Goal: Task Accomplishment & Management: Manage account settings

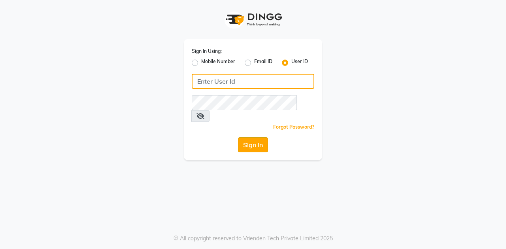
type input "posshe123"
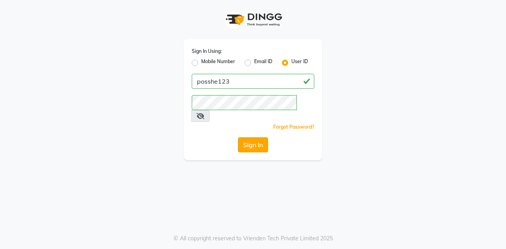
click at [247, 137] on button "Sign In" at bounding box center [253, 144] width 30 height 15
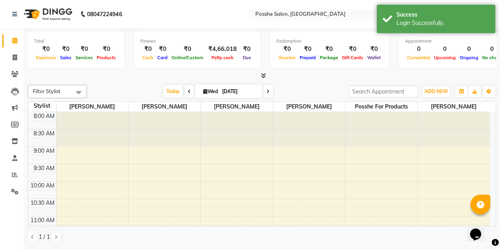
click at [314, 90] on div "Today Wed 03-09-2025" at bounding box center [218, 92] width 254 height 12
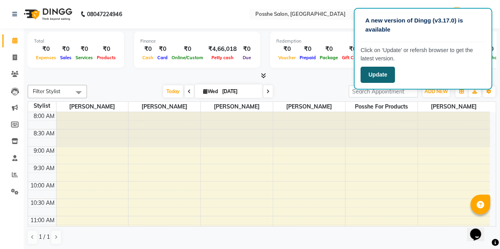
click at [385, 76] on button "Update" at bounding box center [377, 75] width 34 height 16
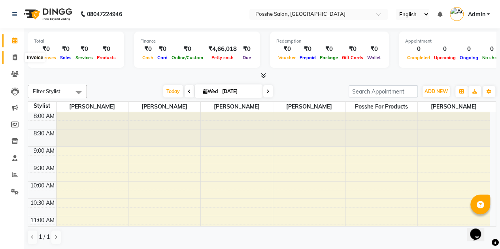
click at [13, 60] on icon at bounding box center [15, 58] width 4 height 6
select select "6052"
select select "service"
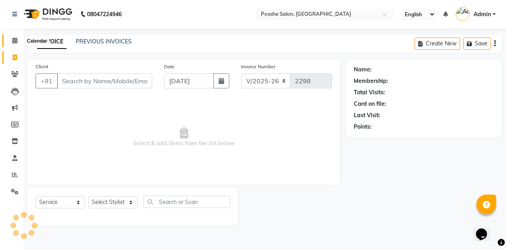
click at [17, 42] on icon at bounding box center [14, 41] width 5 height 6
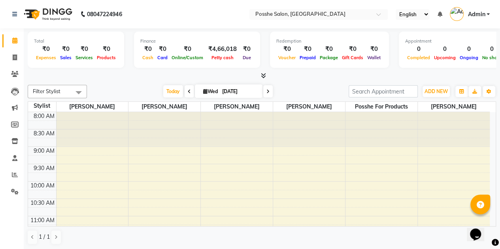
click at [11, 26] on nav "08047224946 Select Location × Posshe Salon, Hl College Road Navrangpura English…" at bounding box center [250, 14] width 500 height 28
click at [169, 22] on nav "08047224946 Select Location × Posshe Salon, Hl College Road Navrangpura English…" at bounding box center [250, 14] width 500 height 28
click at [166, 14] on nav "08047224946 Select Location × Posshe Salon, Hl College Road Navrangpura English…" at bounding box center [250, 14] width 500 height 28
click at [186, 11] on nav "08047224946 Select Location × Posshe Salon, Hl College Road Navrangpura English…" at bounding box center [250, 14] width 500 height 28
click at [14, 56] on icon at bounding box center [15, 58] width 4 height 6
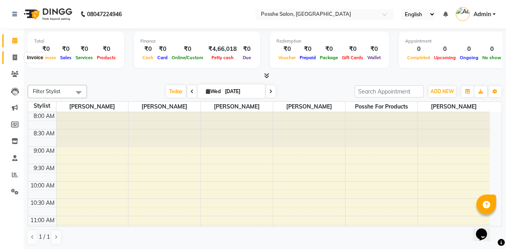
select select "6052"
select select "service"
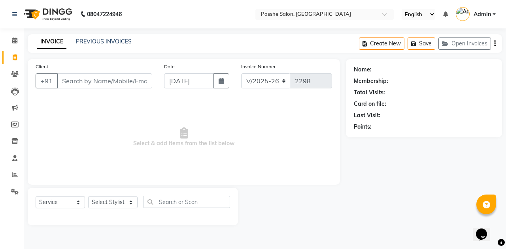
click at [93, 79] on input "Client" at bounding box center [104, 80] width 95 height 15
click at [114, 199] on select "Select Stylist [PERSON_NAME] Mali [PERSON_NAME] Posshe for products [PERSON_NAM…" at bounding box center [112, 202] width 49 height 12
select select "84524"
click at [88, 196] on select "Select Stylist [PERSON_NAME] Mali [PERSON_NAME] Posshe for products [PERSON_NAM…" at bounding box center [112, 202] width 49 height 12
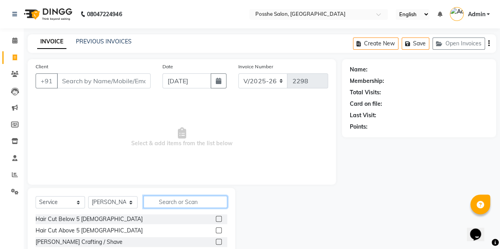
click at [165, 205] on input "text" at bounding box center [185, 202] width 84 height 12
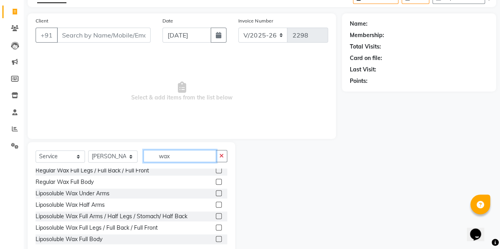
scroll to position [147, 0]
type input "wax"
click at [216, 213] on label at bounding box center [219, 216] width 6 height 6
click at [216, 214] on input "checkbox" at bounding box center [218, 216] width 5 height 5
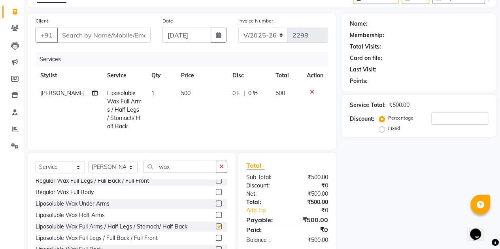
checkbox input "false"
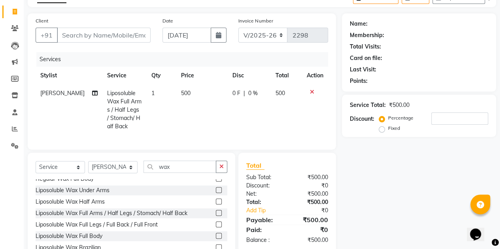
scroll to position [162, 0]
click at [216, 224] on label at bounding box center [219, 224] width 6 height 6
click at [216, 224] on input "checkbox" at bounding box center [218, 224] width 5 height 5
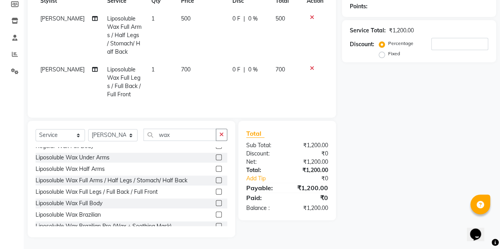
scroll to position [126, 0]
click at [216, 189] on label at bounding box center [219, 192] width 6 height 6
click at [216, 190] on input "checkbox" at bounding box center [218, 192] width 5 height 5
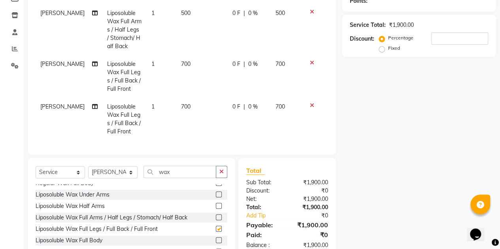
checkbox input "false"
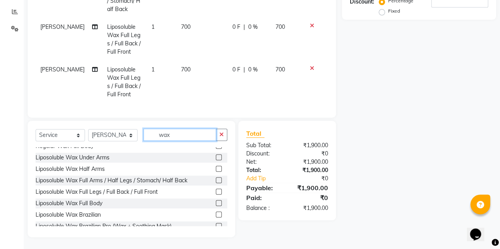
click at [172, 133] on input "wax" at bounding box center [179, 135] width 73 height 12
type input "w"
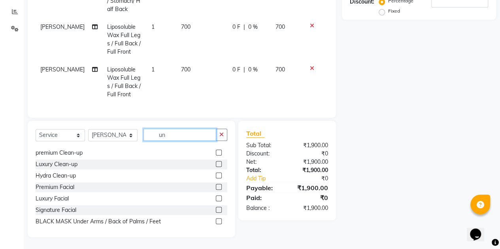
scroll to position [0, 0]
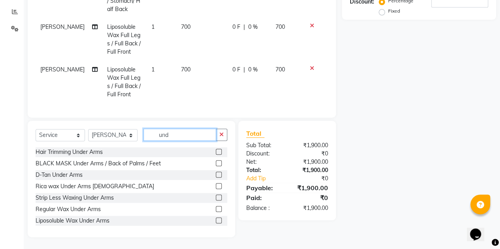
type input "und"
click at [216, 223] on label at bounding box center [219, 221] width 6 height 6
click at [216, 223] on input "checkbox" at bounding box center [218, 220] width 5 height 5
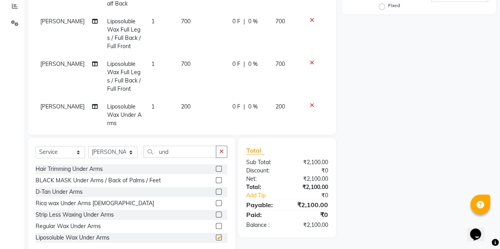
checkbox input "false"
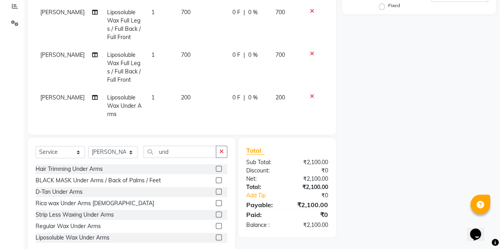
scroll to position [9, 0]
click at [189, 154] on input "und" at bounding box center [179, 152] width 73 height 12
type input "u"
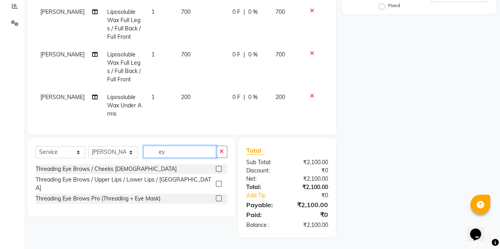
scroll to position [168, 0]
type input "eye"
click at [219, 182] on label at bounding box center [219, 185] width 6 height 6
click at [219, 182] on input "checkbox" at bounding box center [218, 184] width 5 height 5
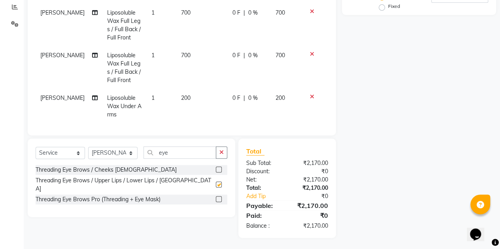
checkbox input "false"
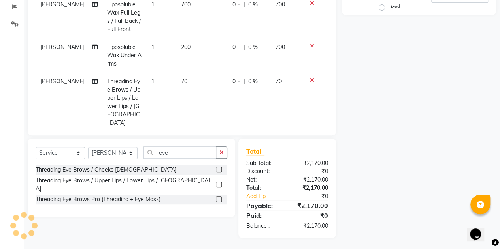
click at [150, 80] on td "1" at bounding box center [162, 102] width 30 height 59
select select "84524"
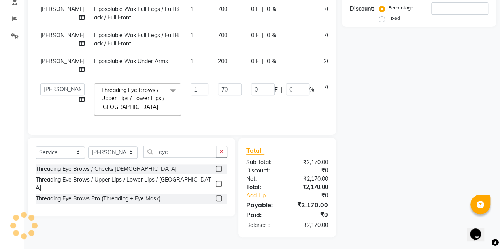
scroll to position [0, 0]
click at [190, 87] on input "1" at bounding box center [199, 89] width 18 height 12
type input "2"
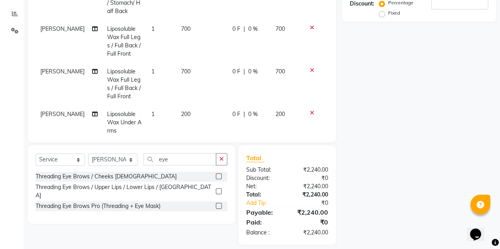
click at [361, 110] on div "Name: Membership: Total Visits: Card on file: Last Visit: Points: Service Total…" at bounding box center [422, 71] width 160 height 347
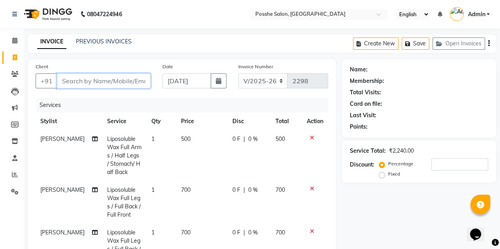
click at [141, 81] on input "Client" at bounding box center [104, 80] width 94 height 15
type input "p"
type input "0"
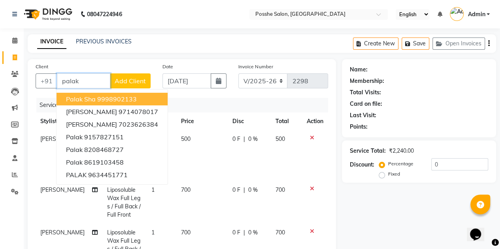
click at [128, 97] on ngb-highlight "9998902133" at bounding box center [116, 99] width 39 height 8
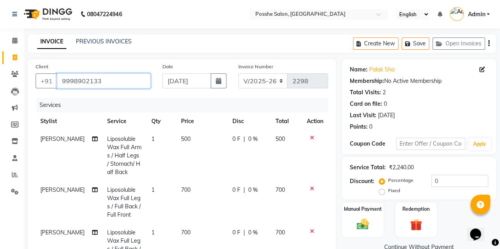
click at [131, 79] on input "9998902133" at bounding box center [104, 80] width 94 height 15
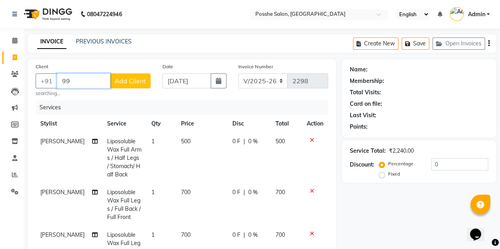
type input "9"
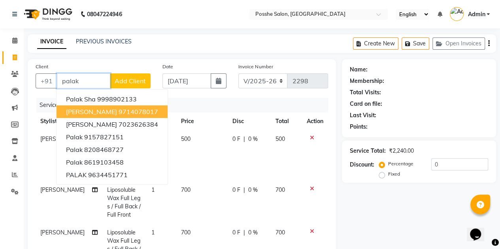
click at [124, 111] on ngb-highlight "9714078017" at bounding box center [137, 112] width 39 height 8
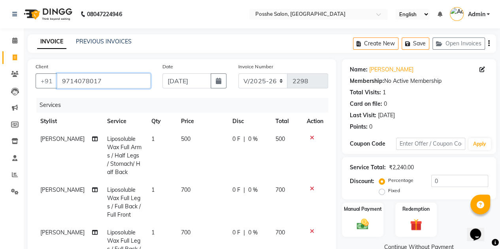
click at [137, 85] on input "9714078017" at bounding box center [104, 80] width 94 height 15
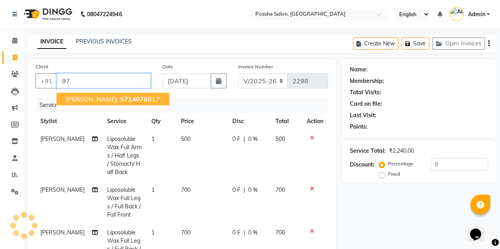
type input "9"
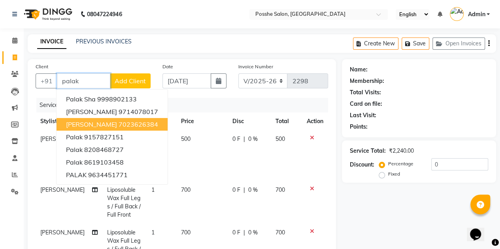
click at [94, 118] on button "palak agarwal 7023626384" at bounding box center [111, 124] width 111 height 13
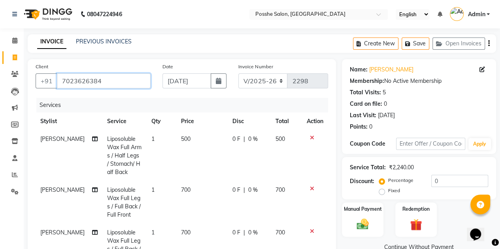
click at [103, 83] on input "7023626384" at bounding box center [104, 80] width 94 height 15
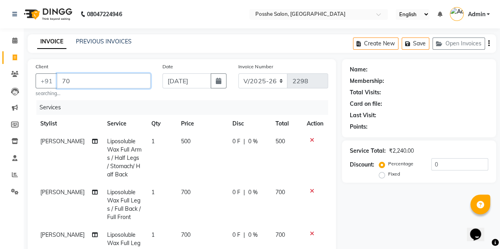
type input "7"
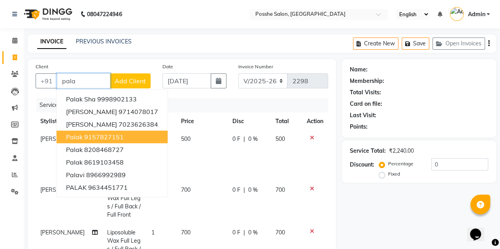
click at [112, 133] on ngb-highlight "9157827151" at bounding box center [103, 137] width 39 height 8
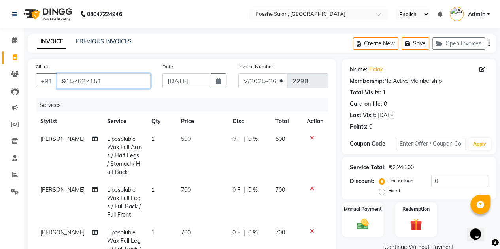
click at [110, 83] on input "9157827151" at bounding box center [104, 80] width 94 height 15
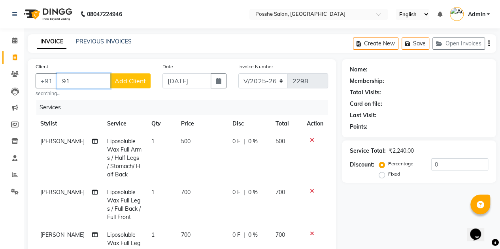
type input "9"
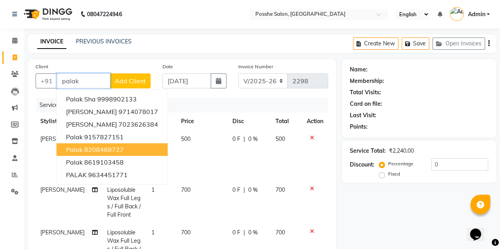
click at [89, 148] on ngb-highlight "8208468727" at bounding box center [103, 150] width 39 height 8
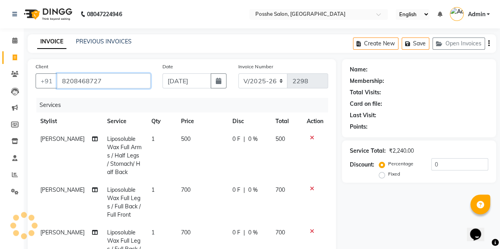
type input "8208468727"
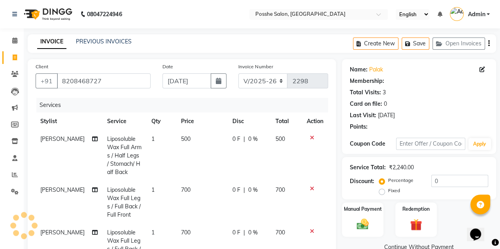
select select "1: Object"
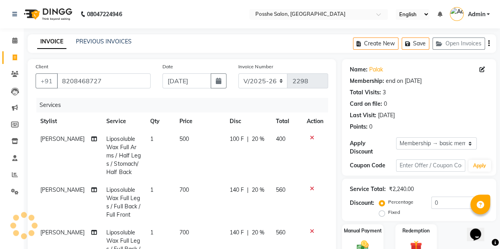
type input "20"
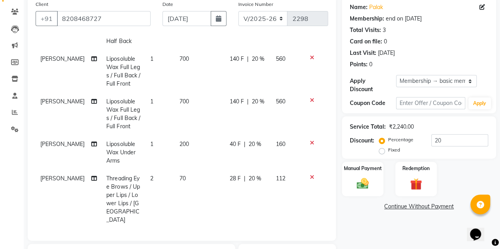
scroll to position [168, 0]
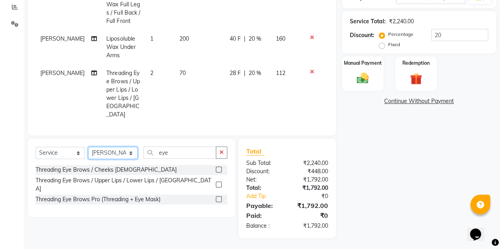
click at [103, 150] on select "Select Stylist [PERSON_NAME] Mali [PERSON_NAME] Posshe for products [PERSON_NAM…" at bounding box center [112, 153] width 49 height 12
select select "43693"
click at [88, 147] on select "Select Stylist [PERSON_NAME] Mali [PERSON_NAME] Posshe for products [PERSON_NAM…" at bounding box center [112, 153] width 49 height 12
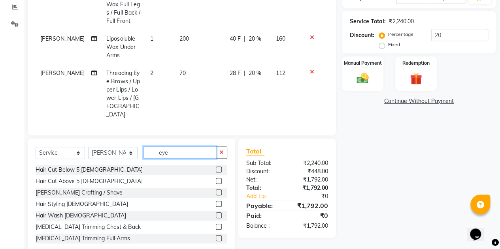
click at [179, 149] on input "eye" at bounding box center [179, 153] width 73 height 12
type input "e"
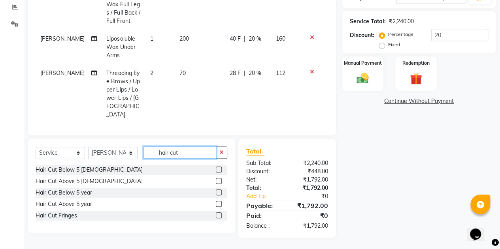
type input "hair cut"
click at [220, 180] on label at bounding box center [219, 181] width 6 height 6
click at [220, 180] on input "checkbox" at bounding box center [218, 181] width 5 height 5
checkbox input "false"
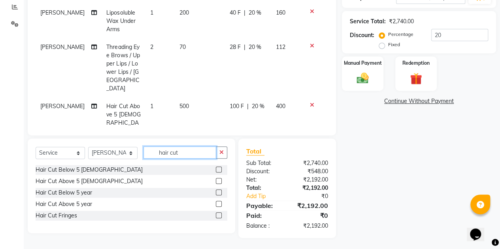
click at [184, 154] on input "hair cut" at bounding box center [179, 153] width 73 height 12
type input "h"
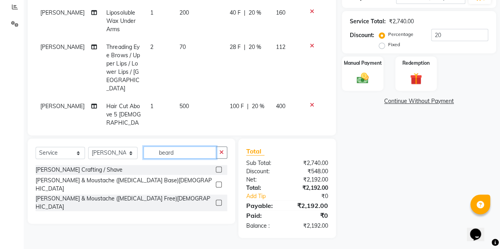
type input "beard"
click at [219, 169] on label at bounding box center [219, 170] width 6 height 6
click at [219, 169] on input "checkbox" at bounding box center [218, 169] width 5 height 5
checkbox input "false"
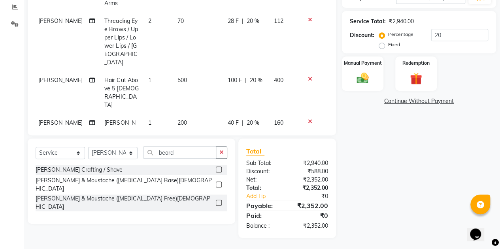
scroll to position [121, 6]
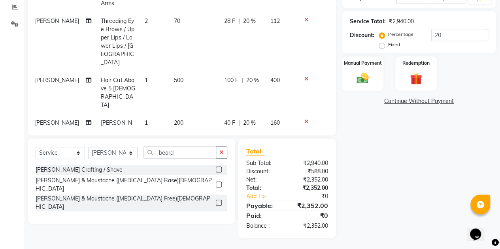
click at [247, 76] on span "20 %" at bounding box center [252, 80] width 13 height 8
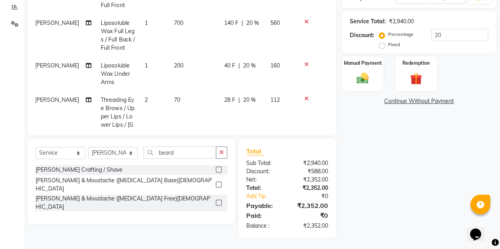
select select "43693"
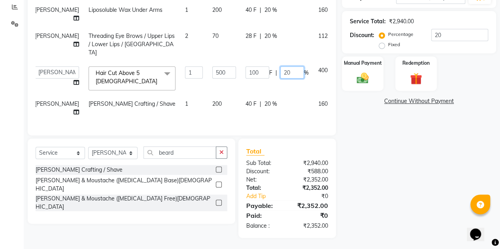
click at [280, 66] on input "20" at bounding box center [292, 72] width 24 height 12
type input "2"
type input "0"
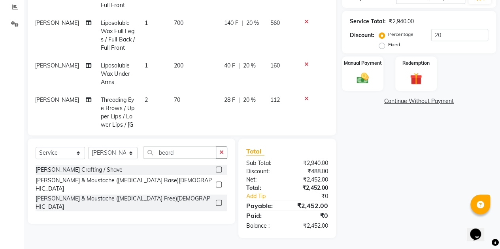
drag, startPoint x: 235, startPoint y: 60, endPoint x: 377, endPoint y: 144, distance: 165.0
click at [377, 144] on div "Name: Palak Membership: end on 18-07-2026 Total Visits: 3 Card on file: 0 Last …" at bounding box center [422, 64] width 160 height 347
click at [232, 64] on div "40 F | 20 %" at bounding box center [242, 66] width 36 height 8
select select "84524"
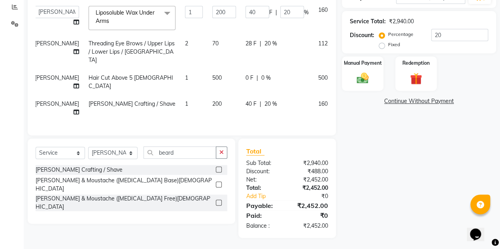
click at [241, 96] on td "40 F | 20 %" at bounding box center [277, 108] width 73 height 26
select select "43693"
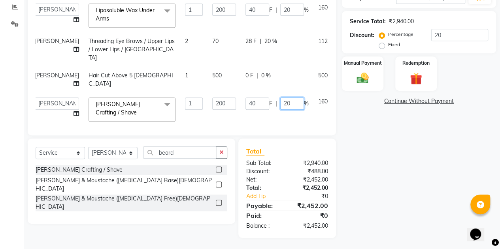
click at [280, 101] on input "20" at bounding box center [292, 104] width 24 height 12
type input "2"
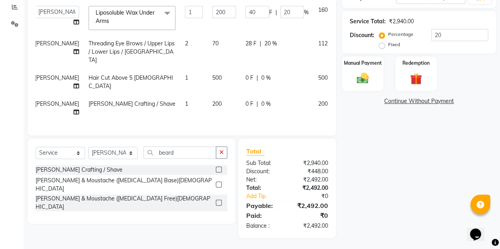
click at [356, 142] on div "Name: Palak Membership: end on 18-07-2026 Total Visits: 3 Card on file: 0 Last …" at bounding box center [422, 64] width 160 height 347
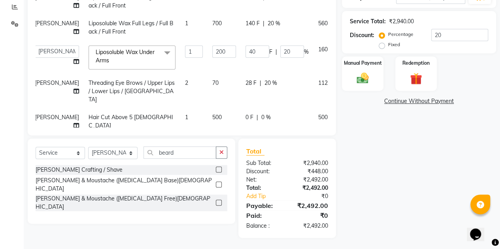
scroll to position [53, 6]
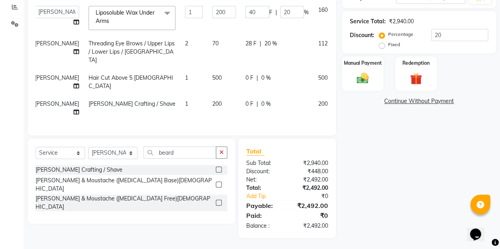
click at [368, 140] on div "Name: Palak Membership: end on 18-07-2026 Total Visits: 3 Card on file: 0 Last …" at bounding box center [422, 64] width 160 height 347
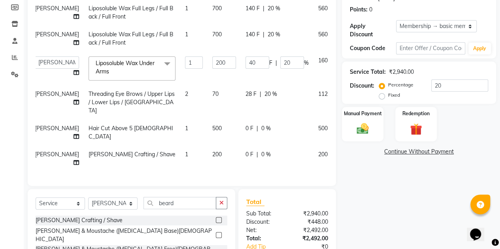
click at [344, 124] on icon at bounding box center [346, 127] width 4 height 6
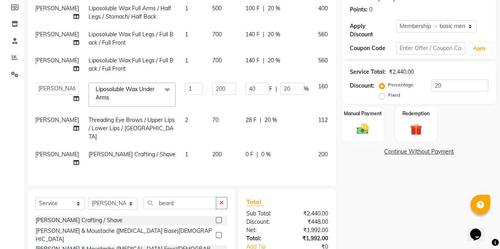
click at [344, 150] on icon at bounding box center [346, 153] width 4 height 6
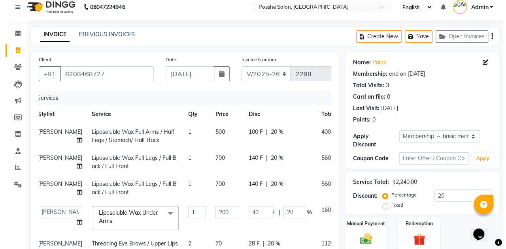
scroll to position [0, 0]
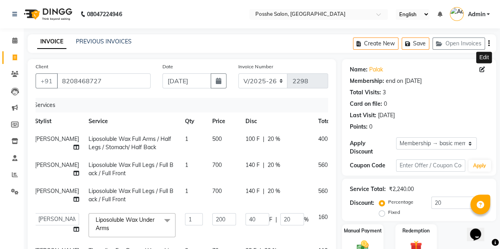
click at [481, 67] on icon at bounding box center [482, 70] width 6 height 6
select select "female"
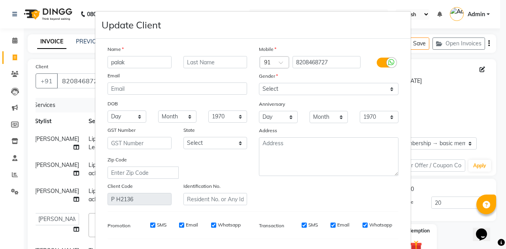
click at [446, 79] on ngb-modal-window "Update Client Name palak Email DOB Day 01 02 03 04 05 06 07 08 09 10 11 12 13 1…" at bounding box center [253, 124] width 506 height 249
click at [137, 56] on input "palak" at bounding box center [139, 62] width 64 height 12
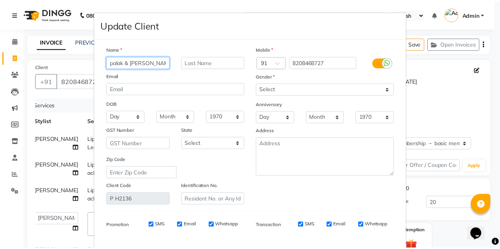
scroll to position [100, 0]
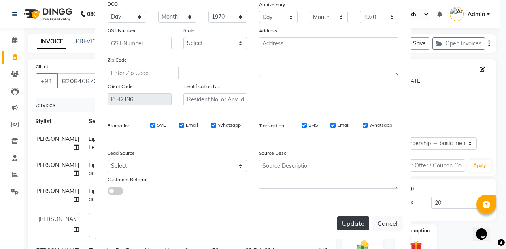
type input "palak & Keshav"
click at [348, 224] on button "Update" at bounding box center [353, 223] width 32 height 14
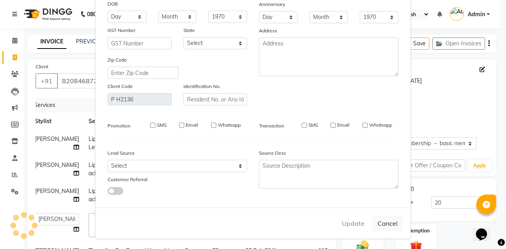
select select
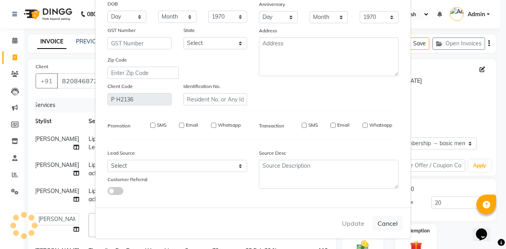
select select
checkbox input "false"
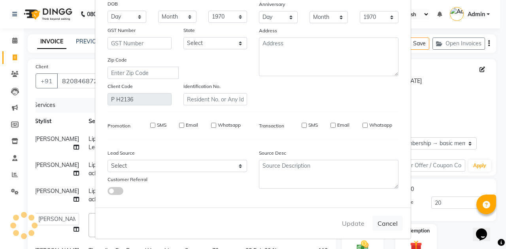
checkbox input "false"
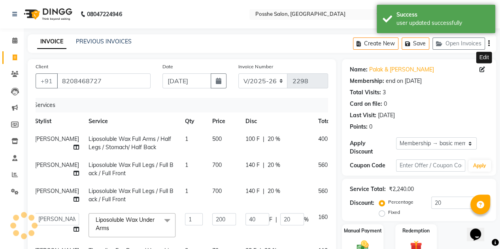
type input "0"
select select "2: Object"
type input "20"
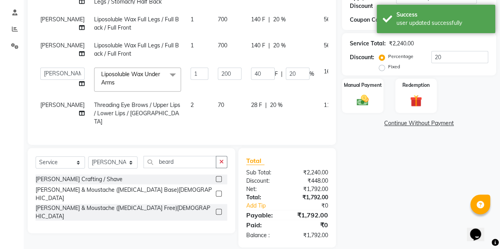
scroll to position [152, 0]
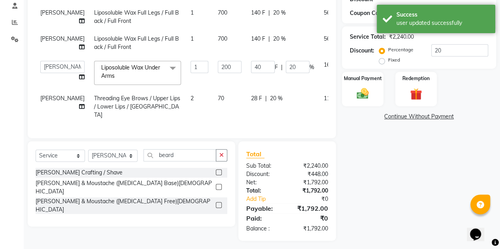
click at [219, 169] on label at bounding box center [219, 172] width 6 height 6
click at [219, 170] on input "checkbox" at bounding box center [218, 172] width 5 height 5
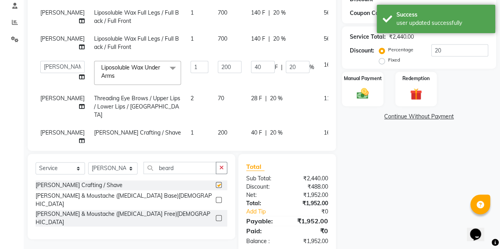
checkbox input "false"
click at [197, 164] on input "beard" at bounding box center [179, 168] width 73 height 12
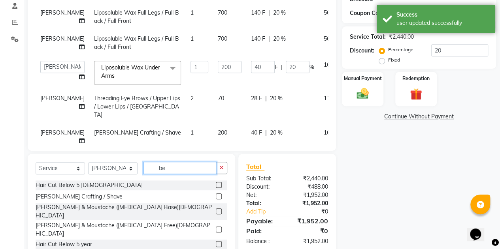
type input "b"
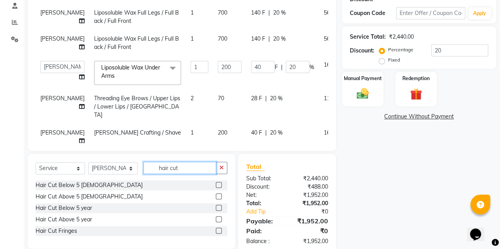
type input "hair cut"
click at [219, 196] on label at bounding box center [219, 197] width 6 height 6
click at [219, 196] on input "checkbox" at bounding box center [218, 196] width 5 height 5
checkbox input "false"
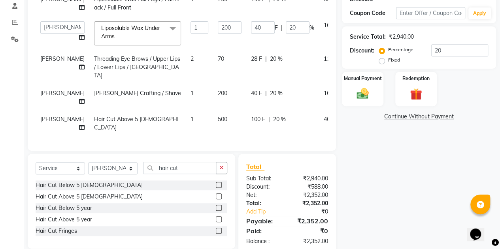
click at [417, 196] on div "Name: Palak & Keshav Membership: end on 18-07-2026 Total Visits: 3 Card on file…" at bounding box center [422, 80] width 160 height 347
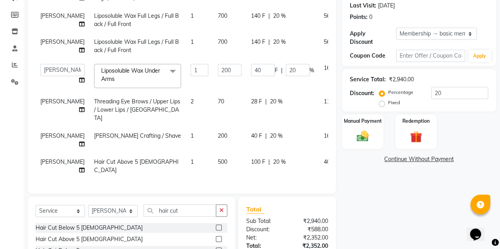
scroll to position [168, 0]
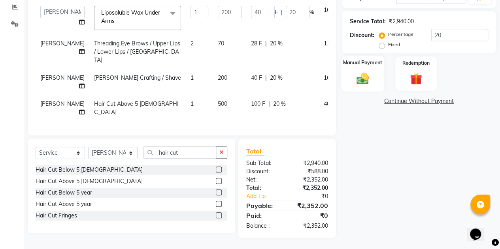
click at [360, 79] on img at bounding box center [362, 78] width 20 height 14
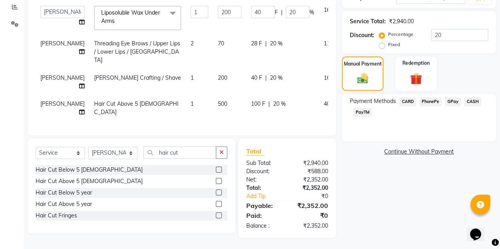
click at [362, 114] on span "PayTM" at bounding box center [362, 112] width 19 height 9
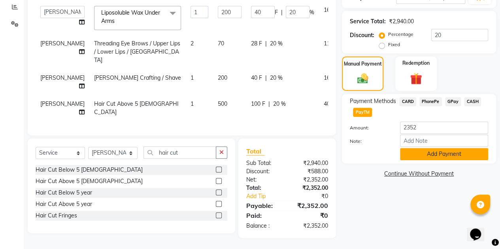
click at [421, 155] on button "Add Payment" at bounding box center [444, 154] width 88 height 12
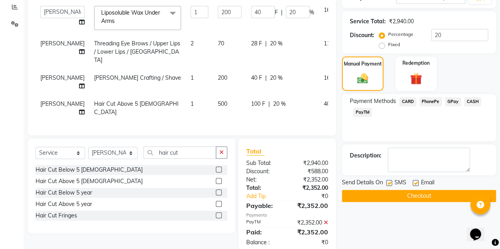
scroll to position [184, 0]
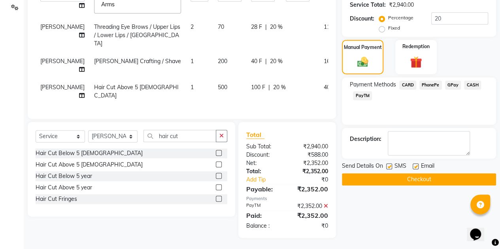
click at [416, 167] on label at bounding box center [415, 167] width 6 height 6
click at [416, 167] on input "checkbox" at bounding box center [414, 166] width 5 height 5
checkbox input "false"
click at [388, 166] on label at bounding box center [389, 167] width 6 height 6
click at [388, 166] on input "checkbox" at bounding box center [388, 166] width 5 height 5
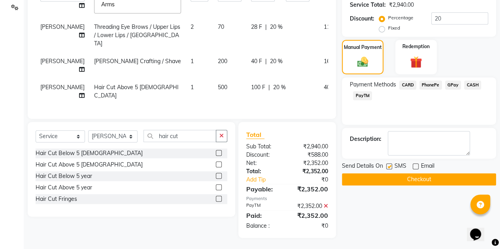
checkbox input "false"
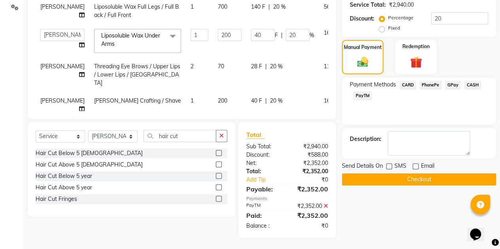
scroll to position [53, 0]
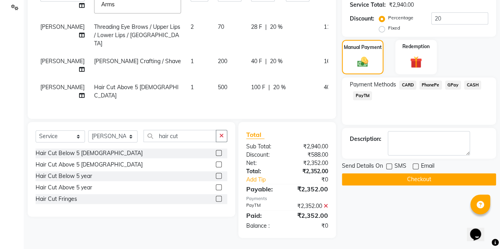
click at [417, 181] on button "Checkout" at bounding box center [419, 179] width 154 height 12
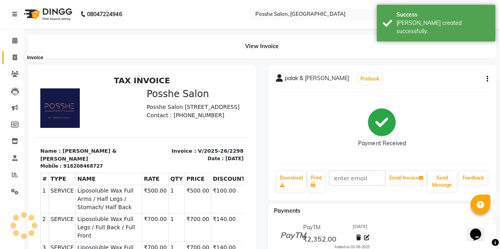
click at [17, 56] on span at bounding box center [15, 57] width 14 height 9
select select "6052"
select select "service"
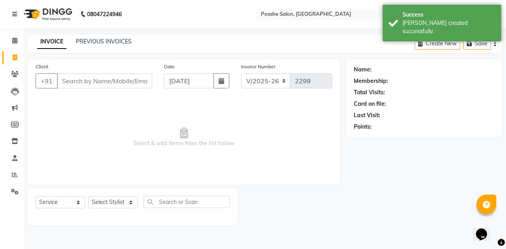
click at [77, 79] on input "Client" at bounding box center [104, 80] width 95 height 15
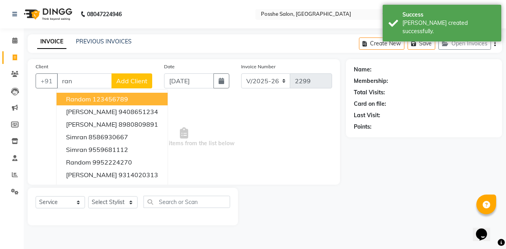
click at [134, 97] on button "random 123456789" at bounding box center [111, 99] width 111 height 13
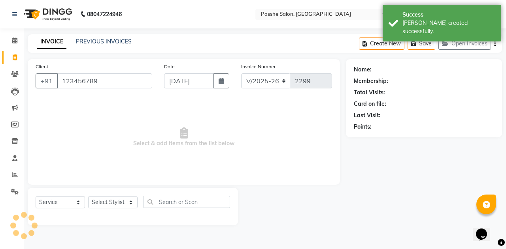
type input "123456789"
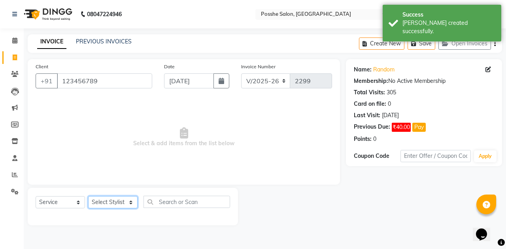
click at [118, 205] on select "Select Stylist [PERSON_NAME] Mali [PERSON_NAME] Posshe for products [PERSON_NAM…" at bounding box center [112, 202] width 49 height 12
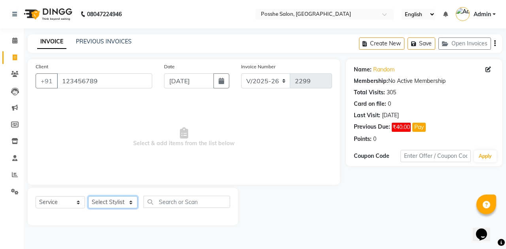
select select "43692"
click at [88, 196] on select "Select Stylist [PERSON_NAME] Mali [PERSON_NAME] Posshe for products [PERSON_NAM…" at bounding box center [112, 202] width 49 height 12
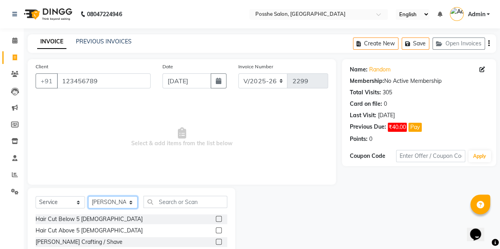
scroll to position [67, 0]
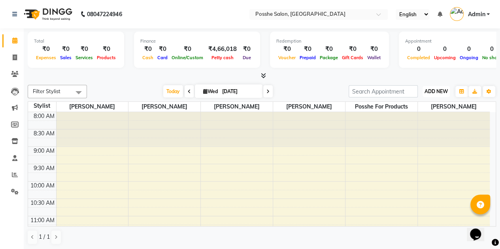
click at [441, 89] on span "ADD NEW" at bounding box center [435, 91] width 23 height 6
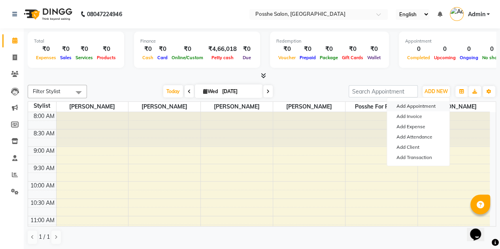
click at [422, 104] on button "Add Appointment" at bounding box center [418, 106] width 62 height 10
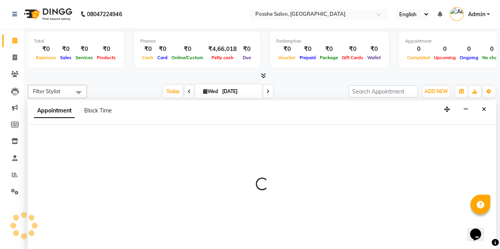
select select "540"
select select "tentative"
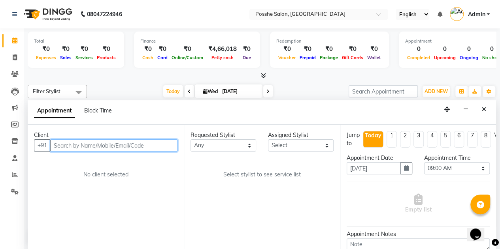
click at [108, 149] on input "text" at bounding box center [113, 145] width 127 height 12
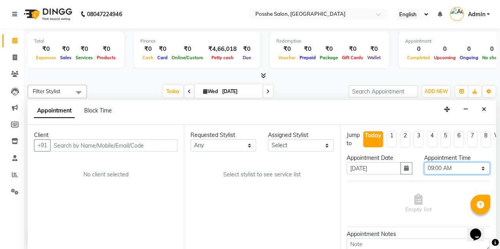
click at [436, 164] on select "Select 09:00 AM 09:15 AM 09:30 AM 09:45 AM 10:00 AM 10:15 AM 10:30 AM 10:45 AM …" at bounding box center [457, 168] width 66 height 12
select select "960"
click at [424, 162] on select "Select 09:00 AM 09:15 AM 09:30 AM 09:45 AM 10:00 AM 10:15 AM 10:30 AM 10:45 AM …" at bounding box center [457, 168] width 66 height 12
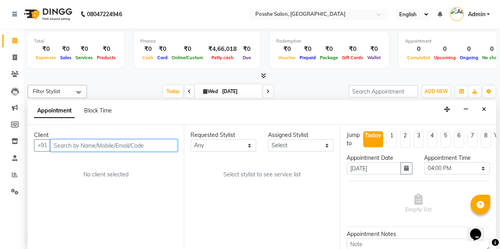
click at [93, 140] on input "text" at bounding box center [113, 145] width 127 height 12
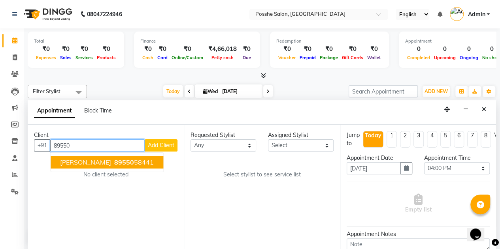
click at [69, 159] on span "[PERSON_NAME]" at bounding box center [85, 162] width 51 height 8
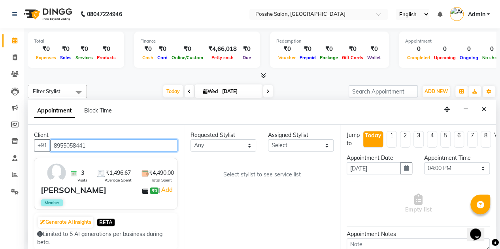
type input "8955058441"
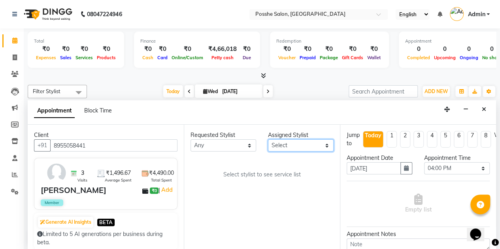
click at [292, 143] on select "Select [PERSON_NAME] Mali [PERSON_NAME] Posshe for products [PERSON_NAME] [PERS…" at bounding box center [301, 145] width 66 height 12
select select "84524"
click at [268, 139] on select "Select [PERSON_NAME] Mali [PERSON_NAME] Posshe for products [PERSON_NAME] [PERS…" at bounding box center [301, 145] width 66 height 12
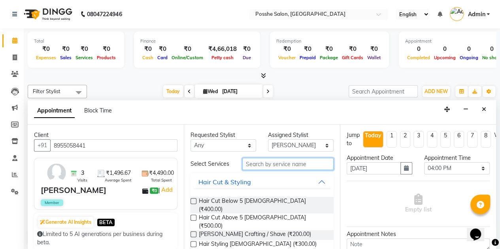
click at [274, 169] on input "text" at bounding box center [287, 164] width 91 height 12
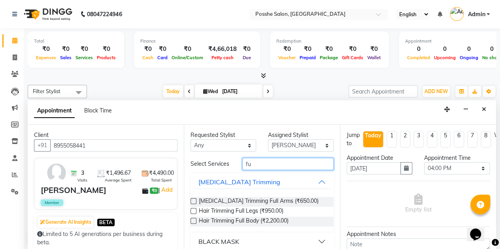
type input "f"
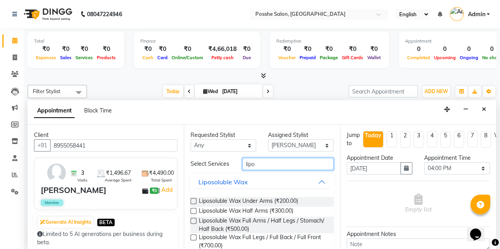
type input "lipo"
click at [194, 224] on label at bounding box center [193, 221] width 6 height 6
click at [194, 224] on input "checkbox" at bounding box center [192, 221] width 5 height 5
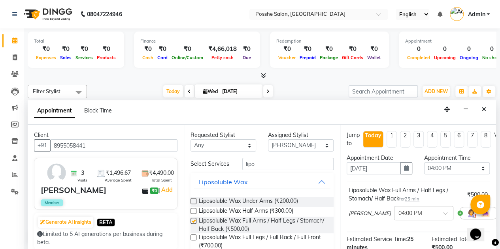
checkbox input "false"
click at [191, 240] on label at bounding box center [193, 238] width 6 height 6
click at [191, 240] on input "checkbox" at bounding box center [192, 238] width 5 height 5
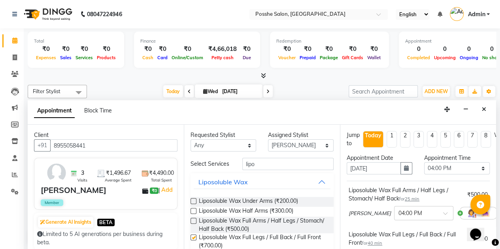
checkbox input "false"
click at [194, 204] on label at bounding box center [193, 201] width 6 height 6
click at [194, 204] on input "checkbox" at bounding box center [192, 201] width 5 height 5
checkbox input "false"
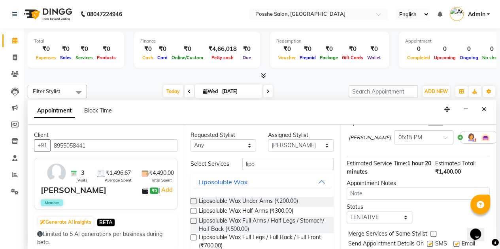
scroll to position [188, 0]
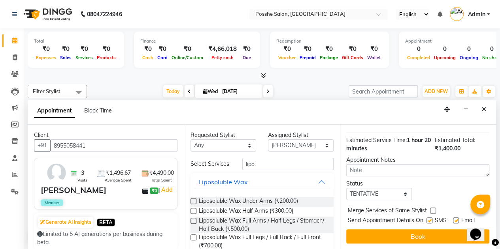
click at [428, 218] on label at bounding box center [429, 221] width 6 height 6
click at [428, 219] on input "checkbox" at bounding box center [428, 221] width 5 height 5
checkbox input "false"
click at [455, 218] on label at bounding box center [456, 221] width 6 height 6
click at [455, 219] on input "checkbox" at bounding box center [455, 221] width 5 height 5
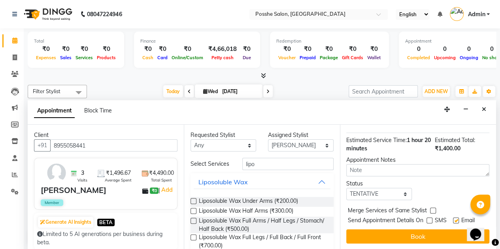
checkbox input "false"
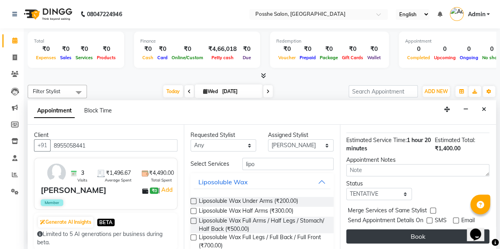
click at [443, 231] on button "Book" at bounding box center [417, 236] width 143 height 14
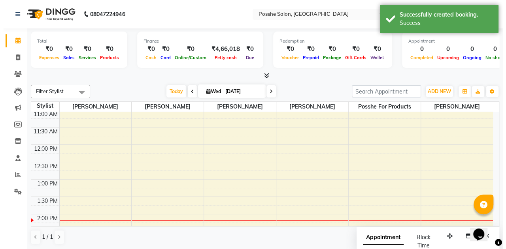
scroll to position [95, 0]
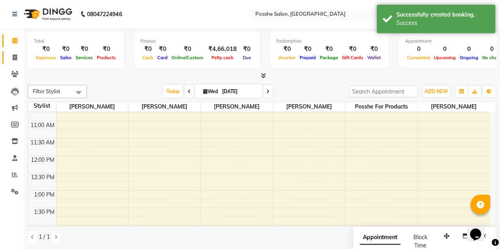
click at [7, 60] on link "Invoice" at bounding box center [11, 57] width 19 height 13
select select "service"
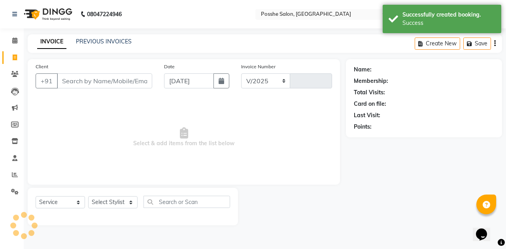
select select "6052"
type input "2299"
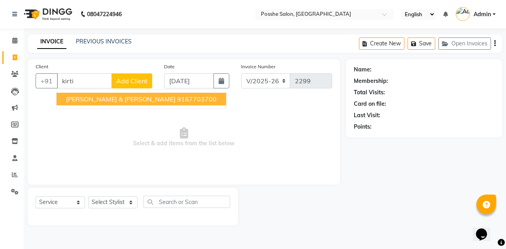
click at [177, 98] on ngb-highlight "9167703700" at bounding box center [196, 99] width 39 height 8
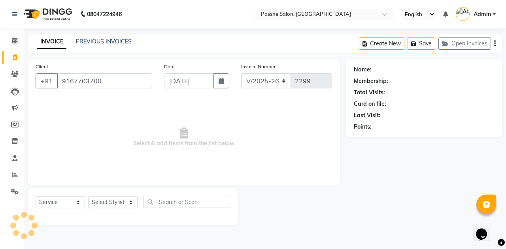
type input "9167703700"
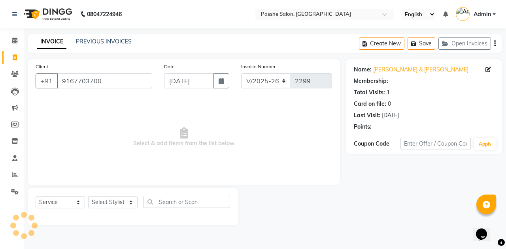
select select "1: Object"
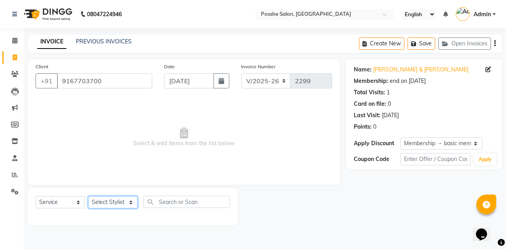
click at [110, 203] on select "Select Stylist [PERSON_NAME] Mali [PERSON_NAME] Posshe for products [PERSON_NAM…" at bounding box center [112, 202] width 49 height 12
click at [180, 107] on span "Select & add items from the list below" at bounding box center [184, 137] width 296 height 79
click at [139, 82] on input "9167703700" at bounding box center [104, 80] width 95 height 15
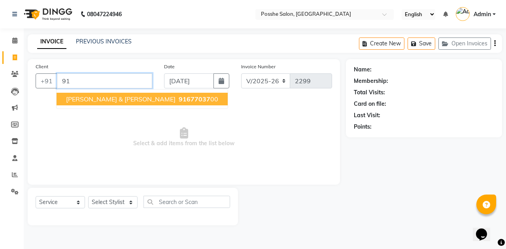
type input "9"
